Goal: Task Accomplishment & Management: Manage account settings

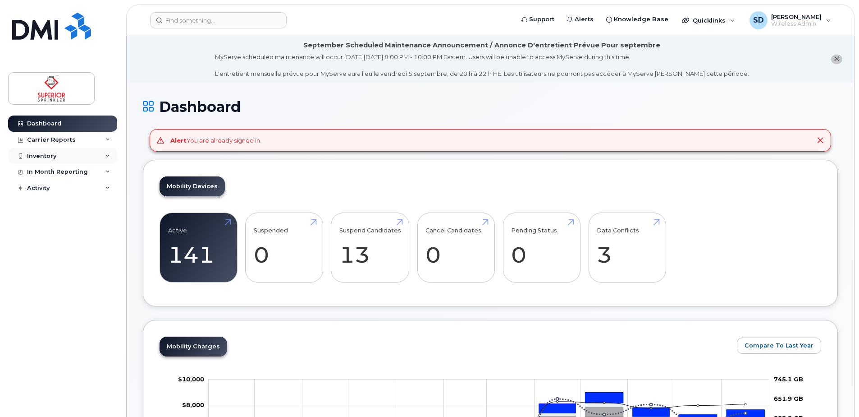
click at [96, 153] on div "Inventory" at bounding box center [62, 156] width 109 height 16
click at [69, 168] on link "Mobility Devices" at bounding box center [70, 172] width 93 height 17
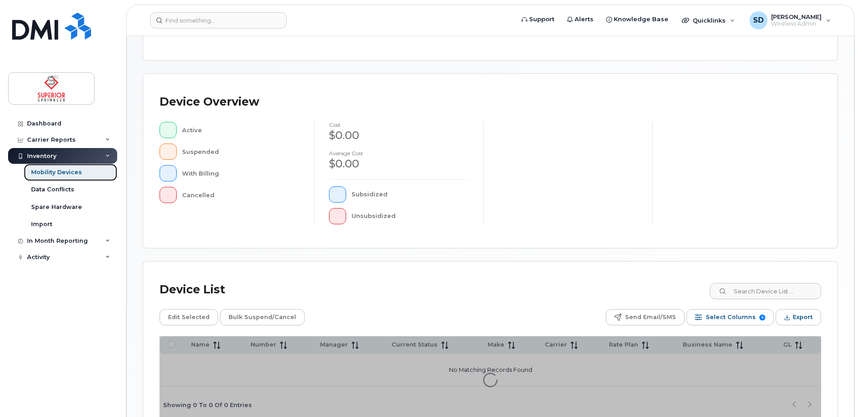
scroll to position [151, 0]
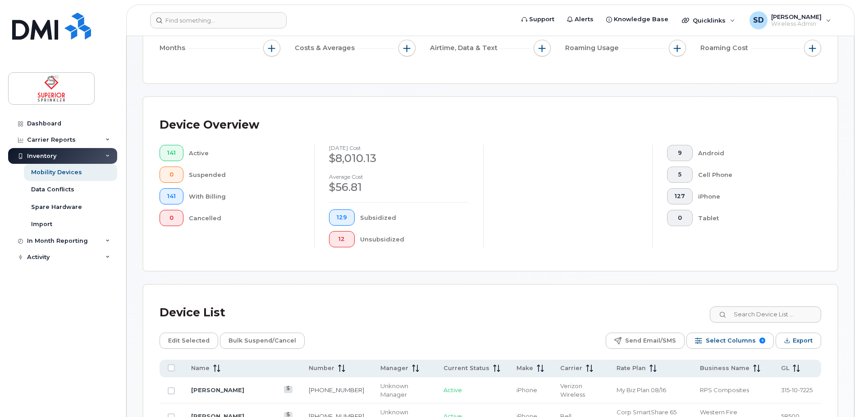
click at [751, 316] on input "s" at bounding box center [765, 314] width 112 height 16
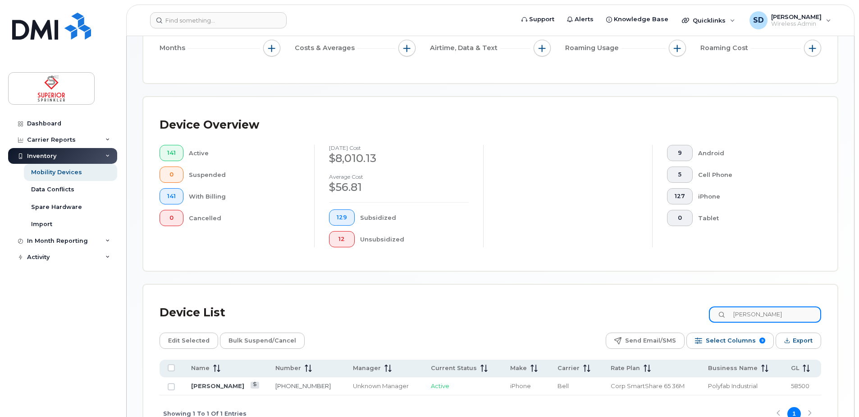
type input "sean"
click at [204, 387] on link "[PERSON_NAME]" at bounding box center [217, 385] width 53 height 7
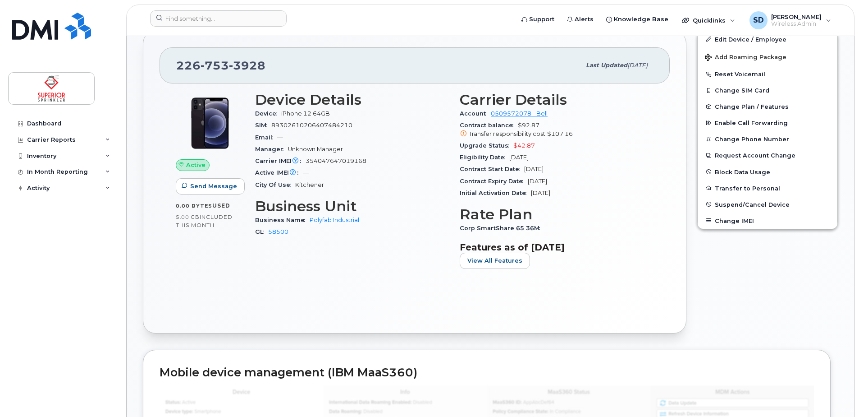
scroll to position [262, 0]
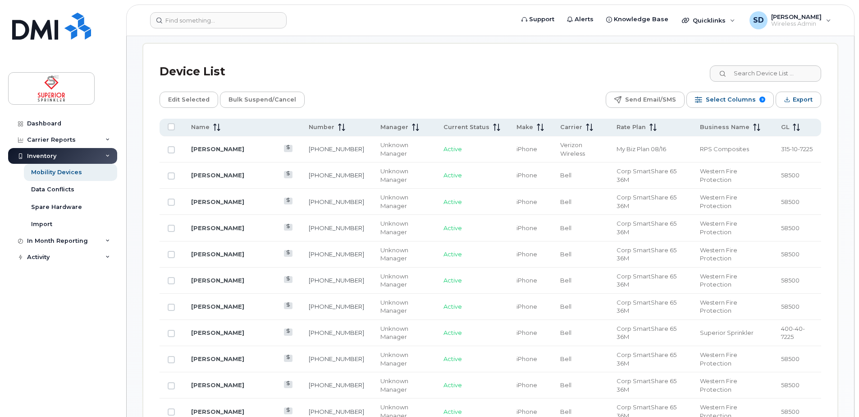
scroll to position [393, 0]
click at [742, 72] on input at bounding box center [765, 73] width 112 height 16
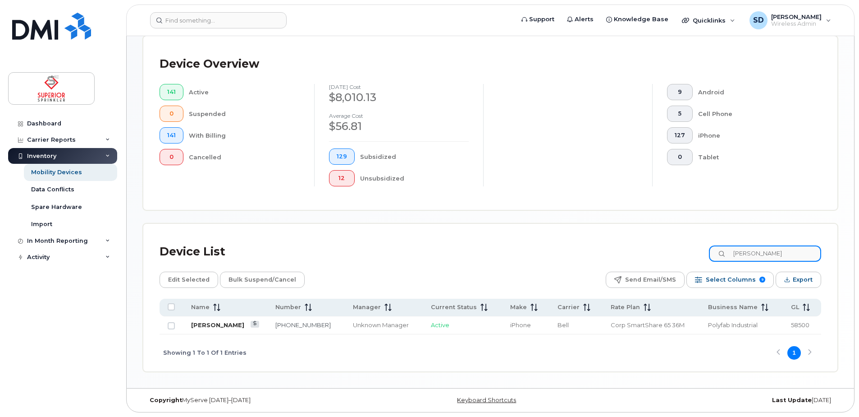
type input "sean gaud"
click at [211, 325] on link "Sean Gaudon" at bounding box center [217, 324] width 53 height 7
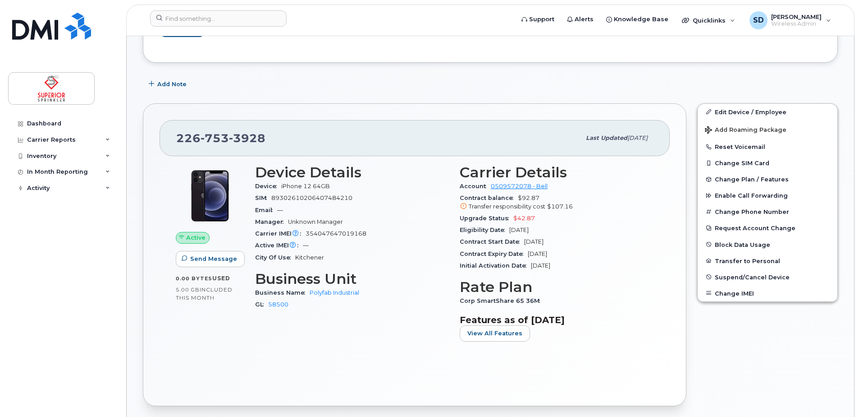
scroll to position [190, 0]
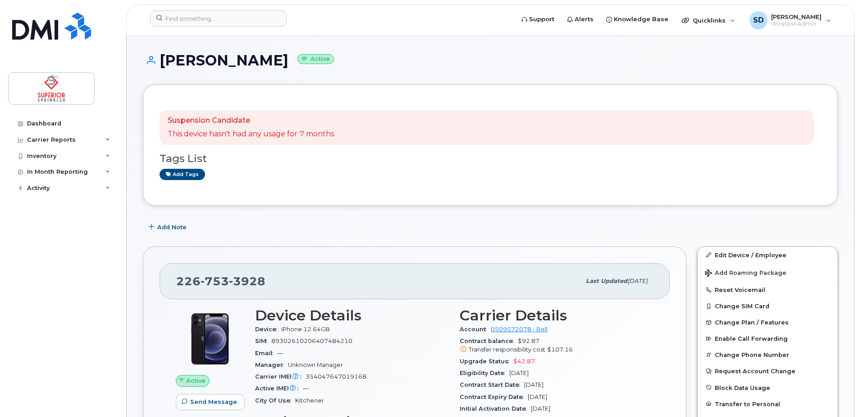
scroll to position [46, 0]
click at [79, 124] on link "Dashboard" at bounding box center [62, 123] width 109 height 16
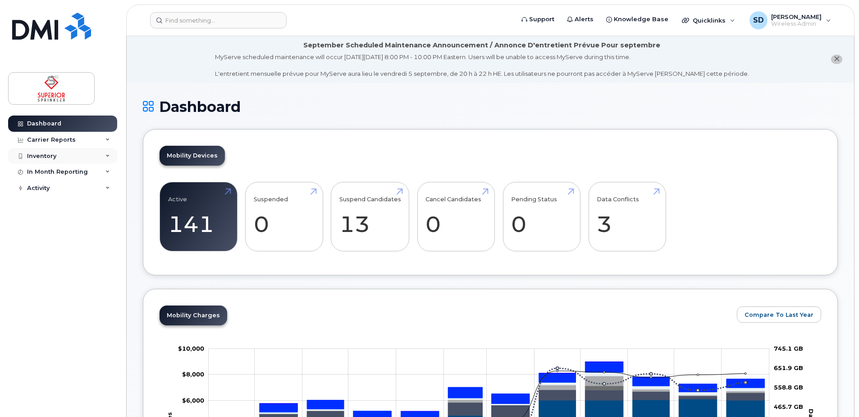
click at [106, 152] on div "Inventory" at bounding box center [62, 156] width 109 height 16
click at [92, 171] on link "Mobility Devices" at bounding box center [70, 172] width 93 height 17
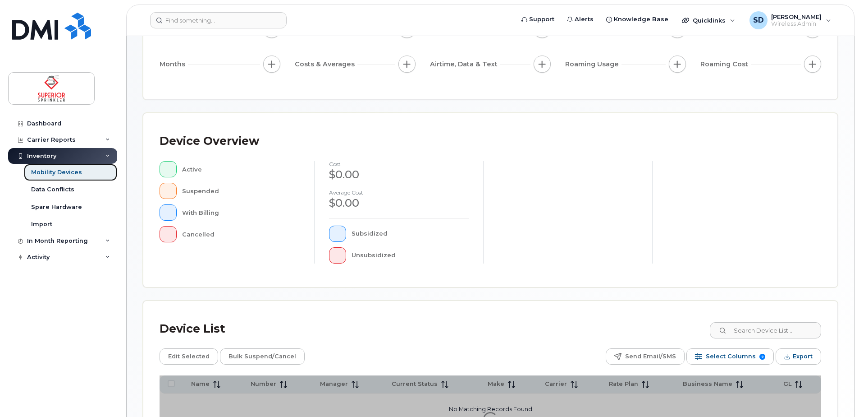
scroll to position [203, 0]
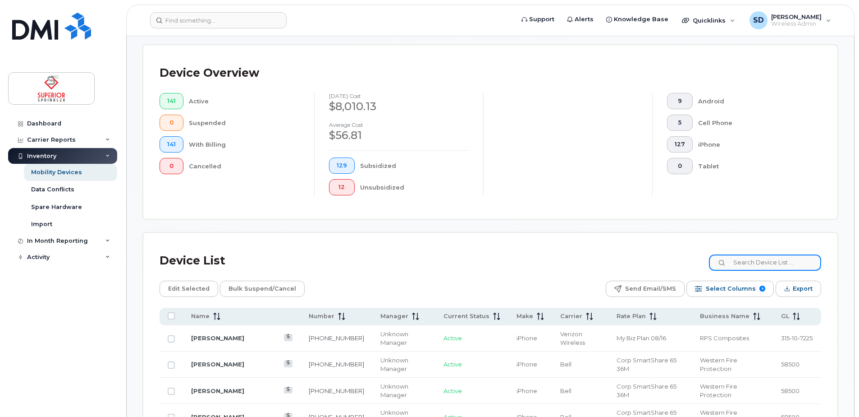
click at [759, 263] on input at bounding box center [765, 262] width 112 height 16
type input "noel"
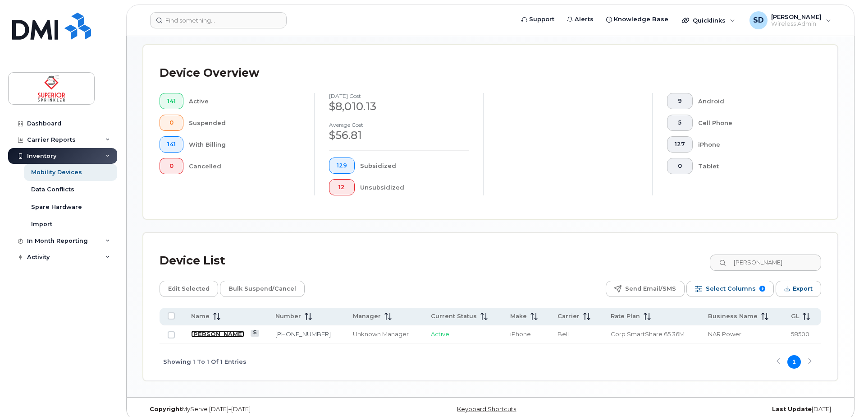
click at [231, 334] on link "Noelle Stapinsky" at bounding box center [217, 333] width 53 height 7
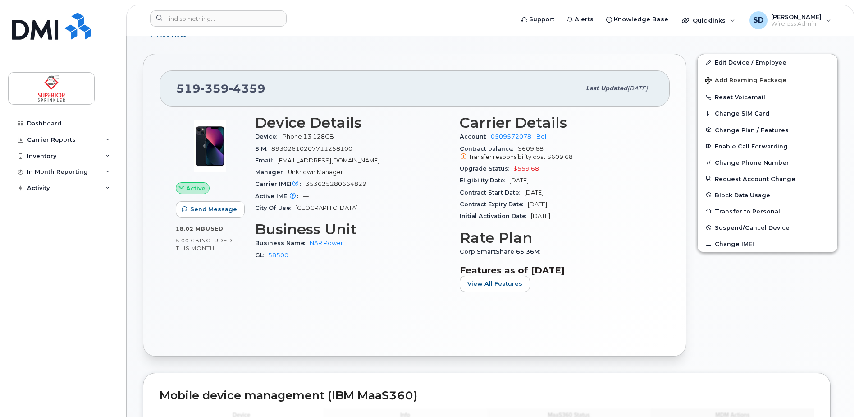
scroll to position [203, 0]
click at [728, 63] on link "Edit Device / Employee" at bounding box center [768, 63] width 140 height 16
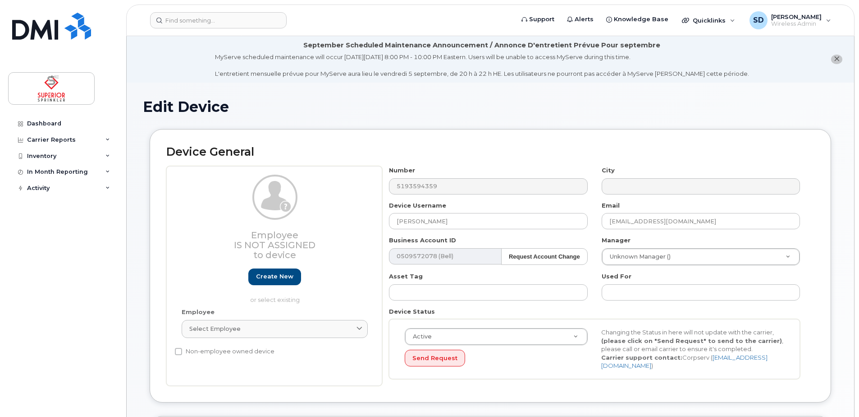
select select "33951708"
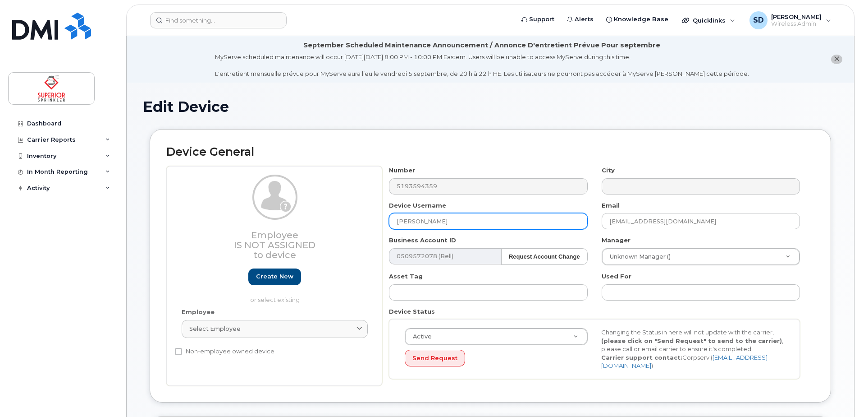
click at [467, 220] on input "[PERSON_NAME]" at bounding box center [488, 221] width 198 height 16
click at [467, 220] on input "Noelle Stapinsky" at bounding box center [488, 221] width 198 height 16
type input "Sandeep Takhar"
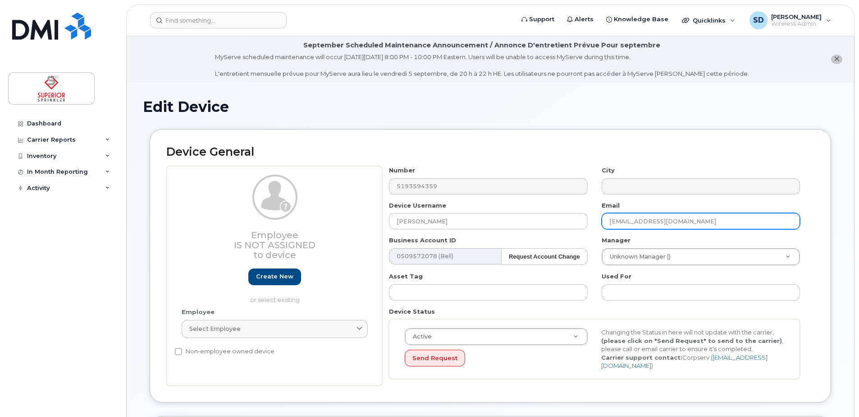
type input "stakhar@rpsig.com"
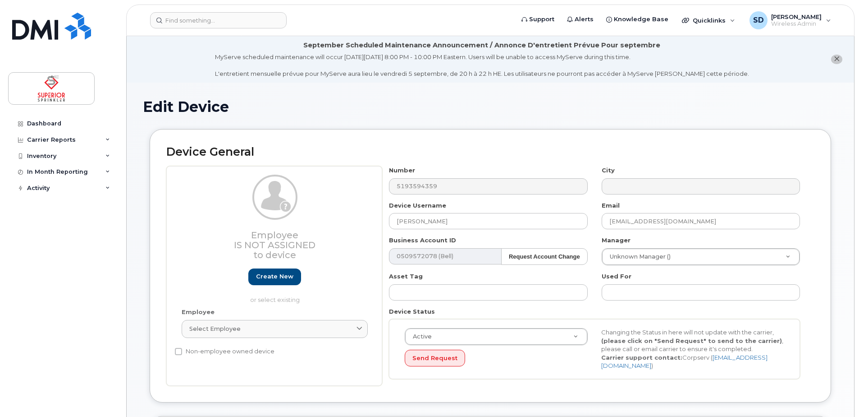
click at [595, 205] on div "Email stakhar@rpsig.com" at bounding box center [701, 215] width 212 height 28
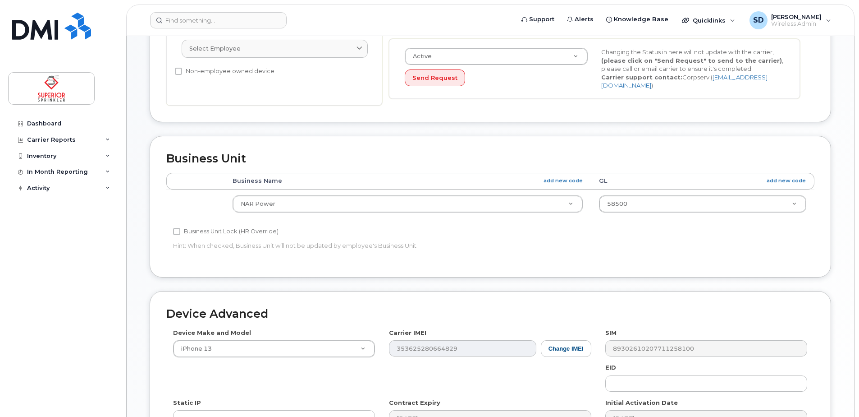
scroll to position [287, 0]
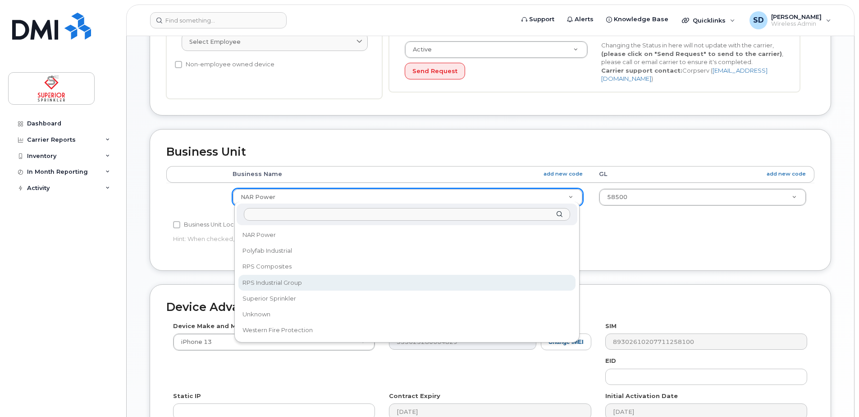
select select "33437834"
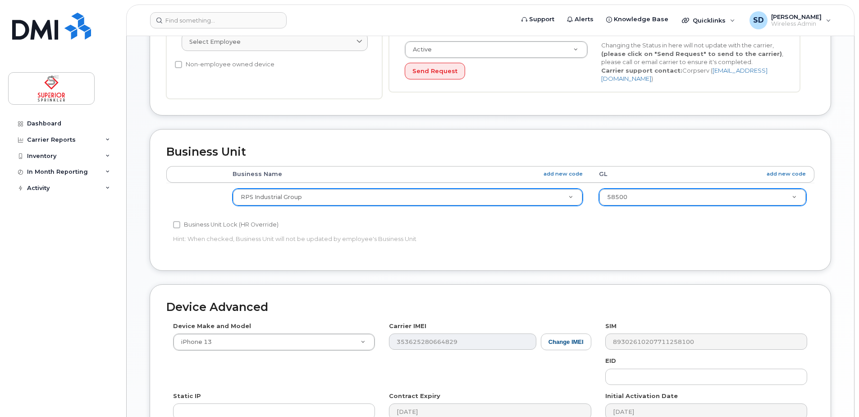
click at [619, 201] on div "58500" at bounding box center [702, 196] width 207 height 17
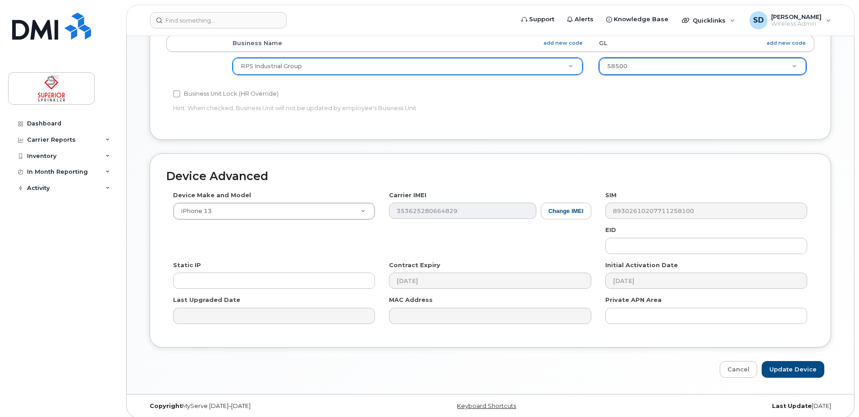
scroll to position [420, 0]
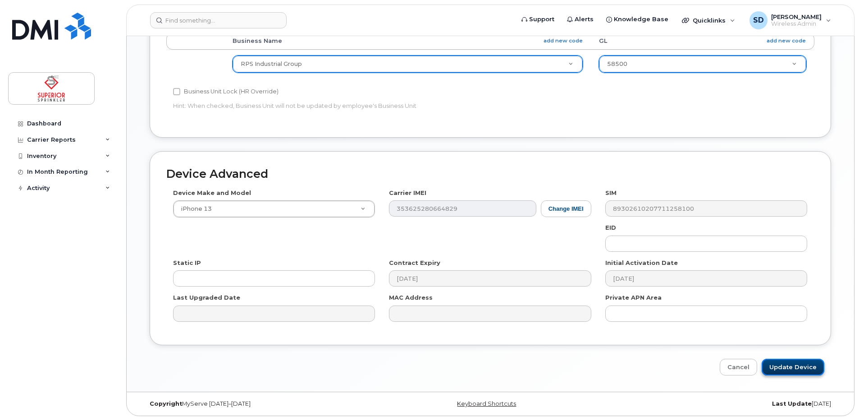
click at [782, 365] on input "Update Device" at bounding box center [793, 366] width 63 height 17
type input "Saving..."
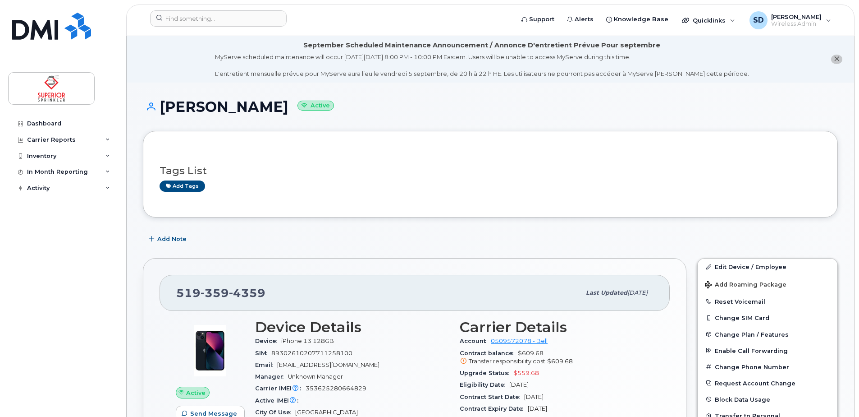
click at [766, 80] on li "September Scheduled Maintenance Announcement / Annonce D'entretient Prévue Pour…" at bounding box center [491, 59] width 728 height 46
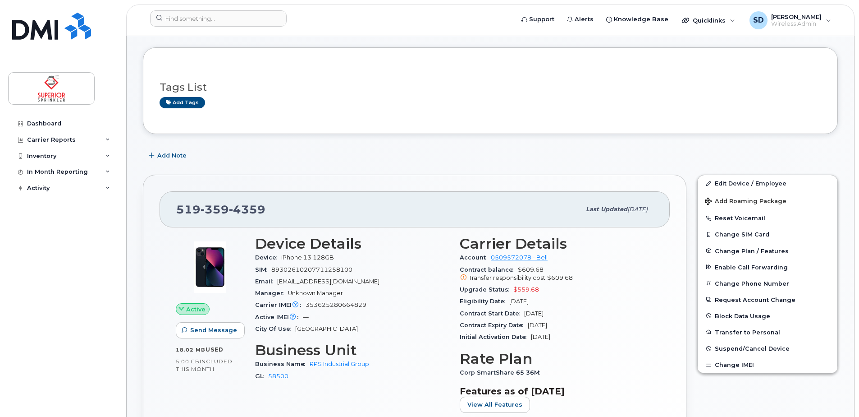
scroll to position [87, 0]
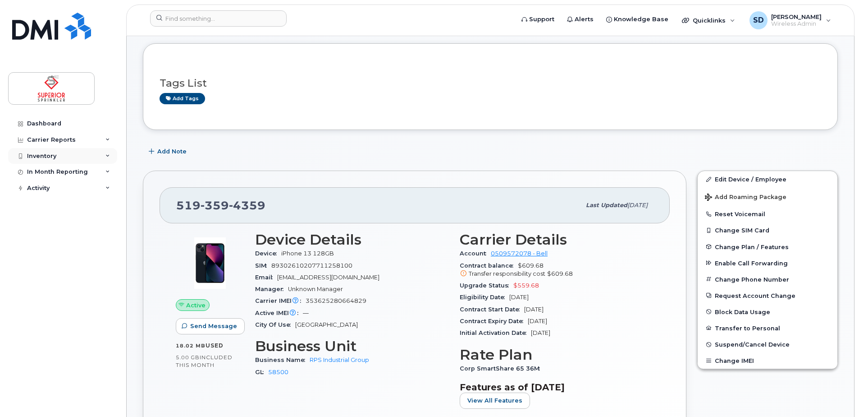
click at [107, 154] on icon at bounding box center [107, 156] width 5 height 5
click at [92, 170] on link "Mobility Devices" at bounding box center [70, 172] width 93 height 17
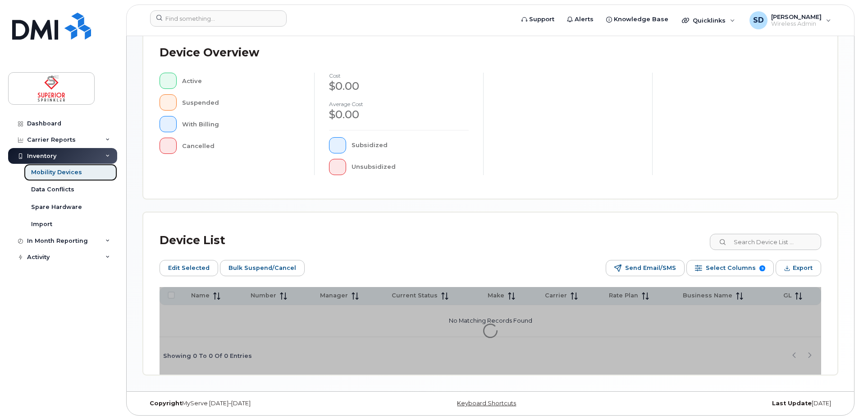
scroll to position [217, 0]
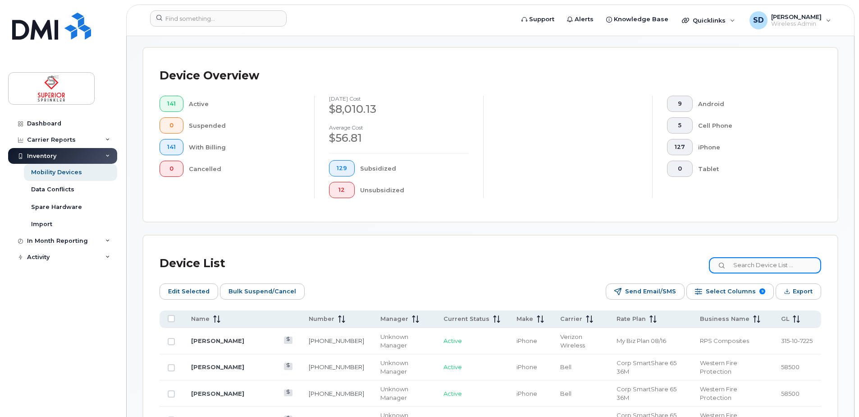
click at [742, 268] on input at bounding box center [765, 265] width 112 height 16
click at [723, 261] on input at bounding box center [765, 265] width 112 height 16
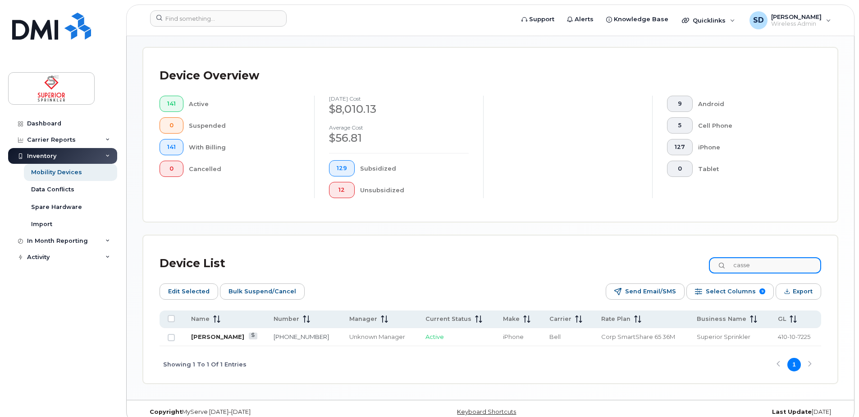
type input "casse"
click at [223, 335] on link "[PERSON_NAME]" at bounding box center [217, 336] width 53 height 7
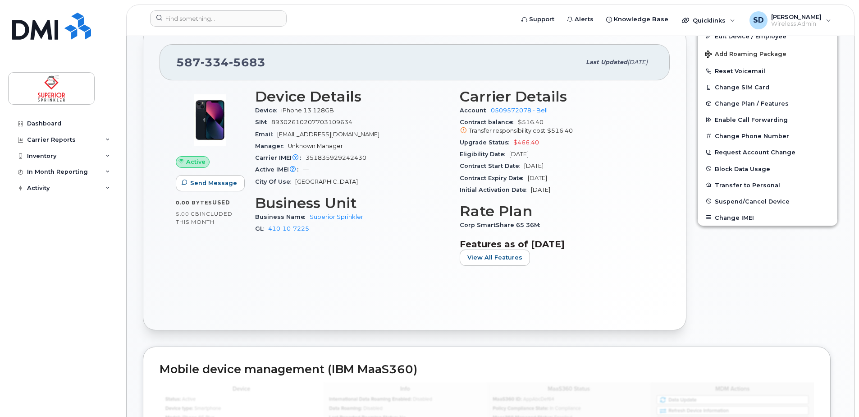
scroll to position [264, 0]
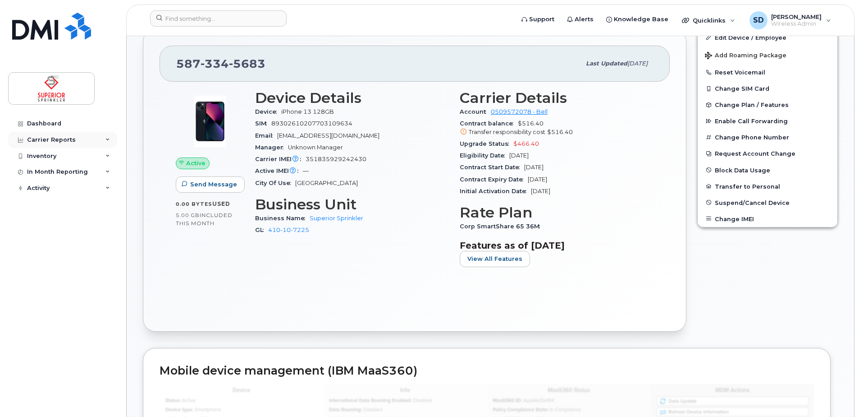
click at [85, 138] on div "Carrier Reports" at bounding box center [62, 140] width 109 height 16
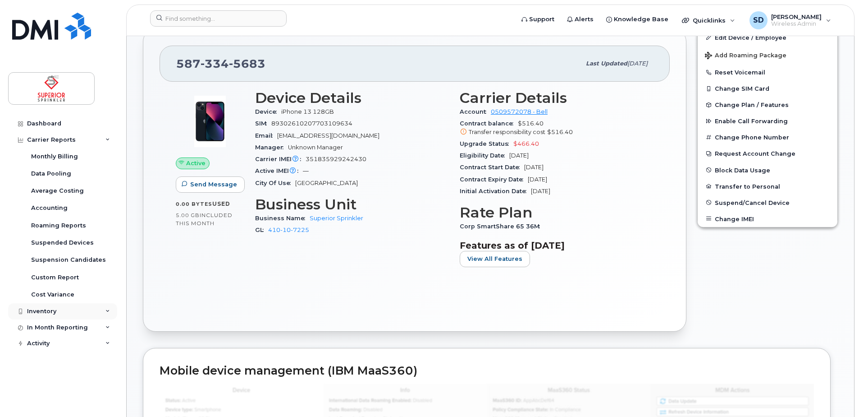
click at [75, 311] on div "Inventory" at bounding box center [62, 311] width 109 height 16
click at [69, 328] on div "Mobility Devices" at bounding box center [56, 328] width 51 height 8
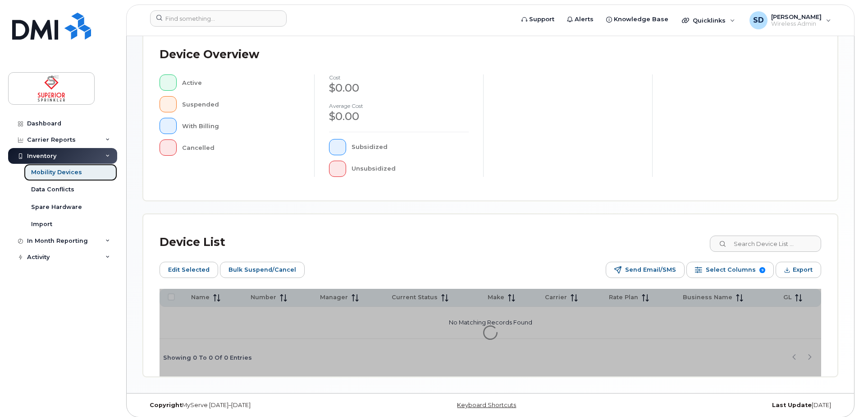
scroll to position [220, 0]
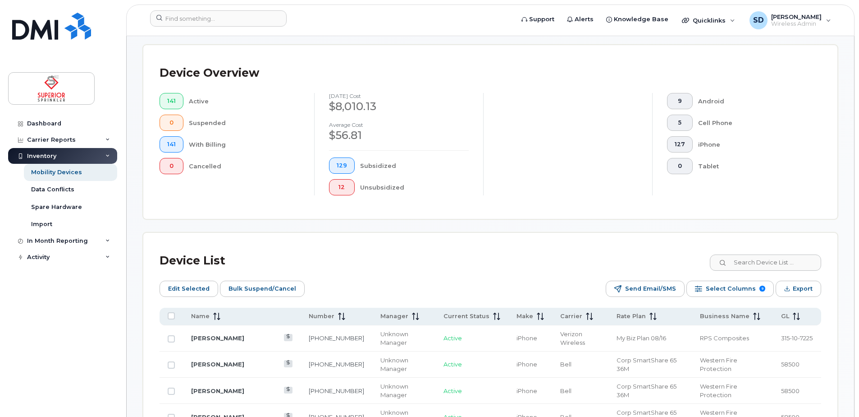
click at [743, 267] on input at bounding box center [765, 262] width 112 height 16
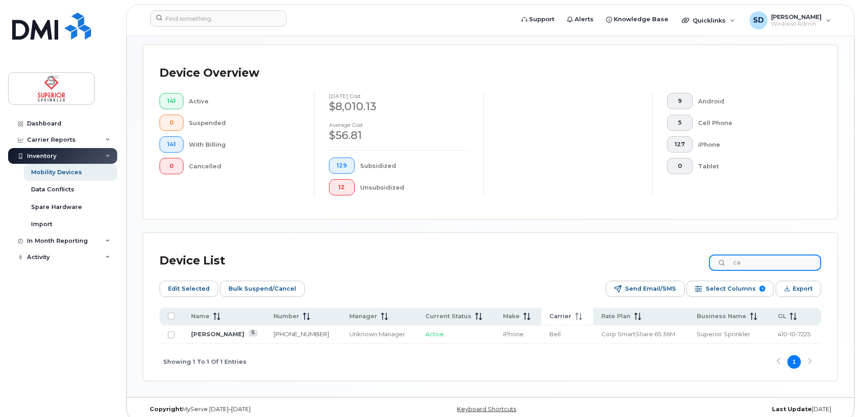
type input "c"
type input "sean"
click at [220, 332] on link "Sean Gaudon" at bounding box center [217, 333] width 53 height 7
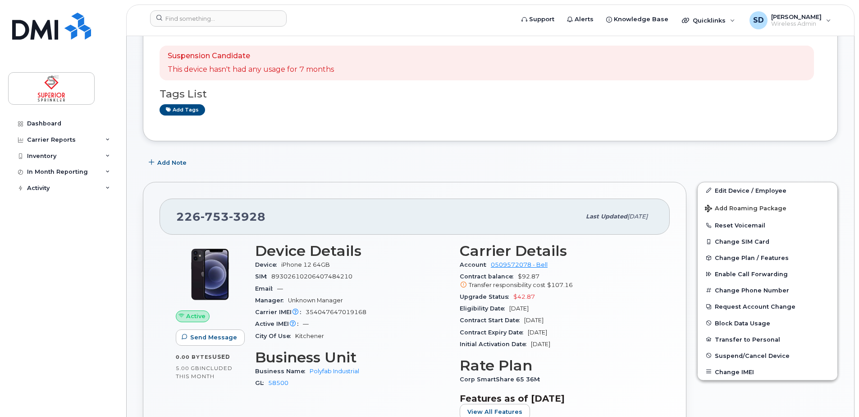
scroll to position [111, 0]
click at [104, 156] on div "Inventory" at bounding box center [62, 156] width 109 height 16
click at [82, 172] on link "Mobility Devices" at bounding box center [70, 172] width 93 height 17
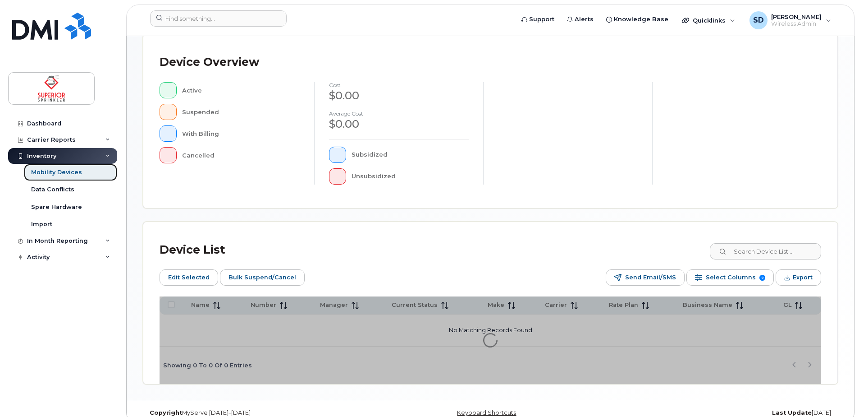
scroll to position [220, 0]
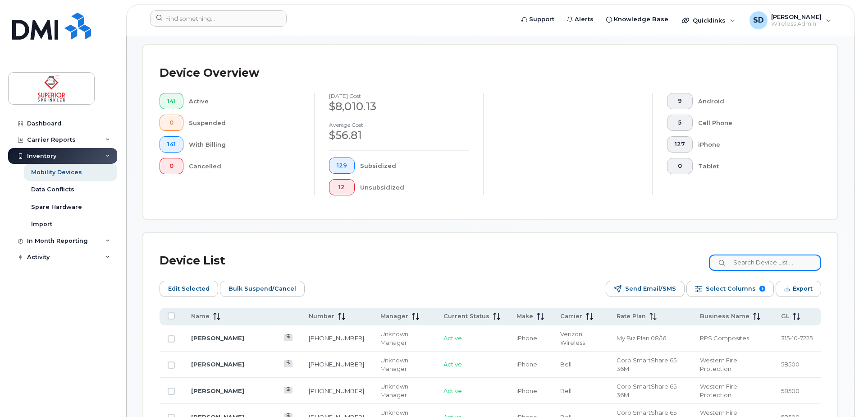
click at [771, 264] on input at bounding box center [765, 262] width 112 height 16
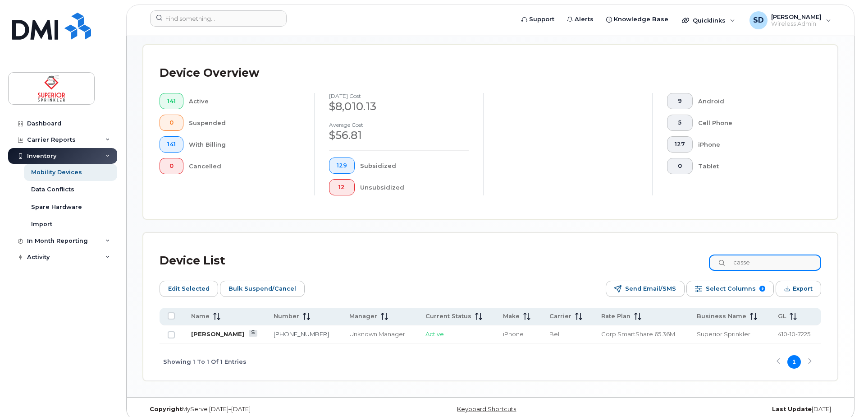
type input "casse"
click at [204, 335] on link "[PERSON_NAME]" at bounding box center [217, 333] width 53 height 7
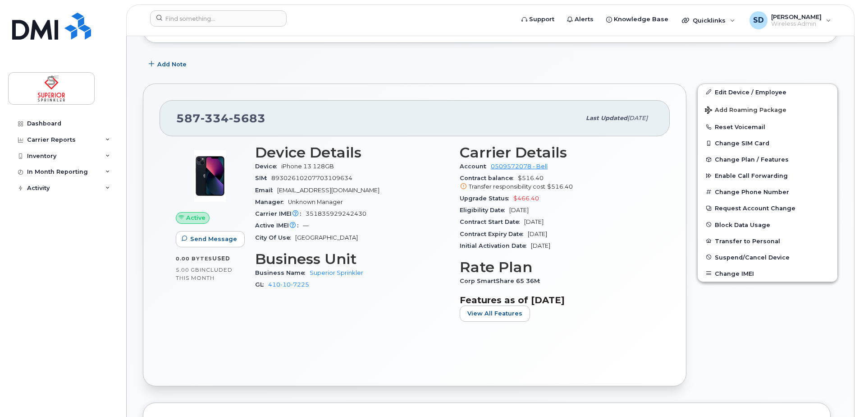
scroll to position [210, 0]
